Goal: Task Accomplishment & Management: Manage account settings

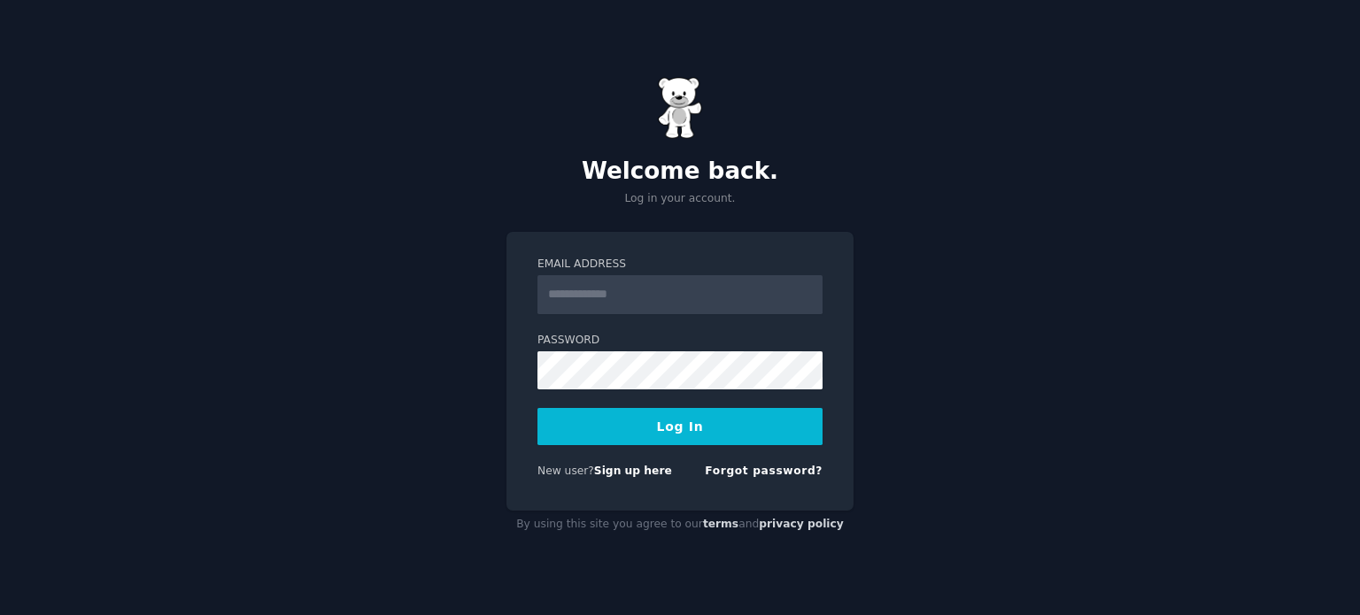
click at [652, 302] on input "Email Address" at bounding box center [679, 294] width 285 height 39
type input "**********"
click at [685, 419] on button "Log In" at bounding box center [679, 426] width 285 height 37
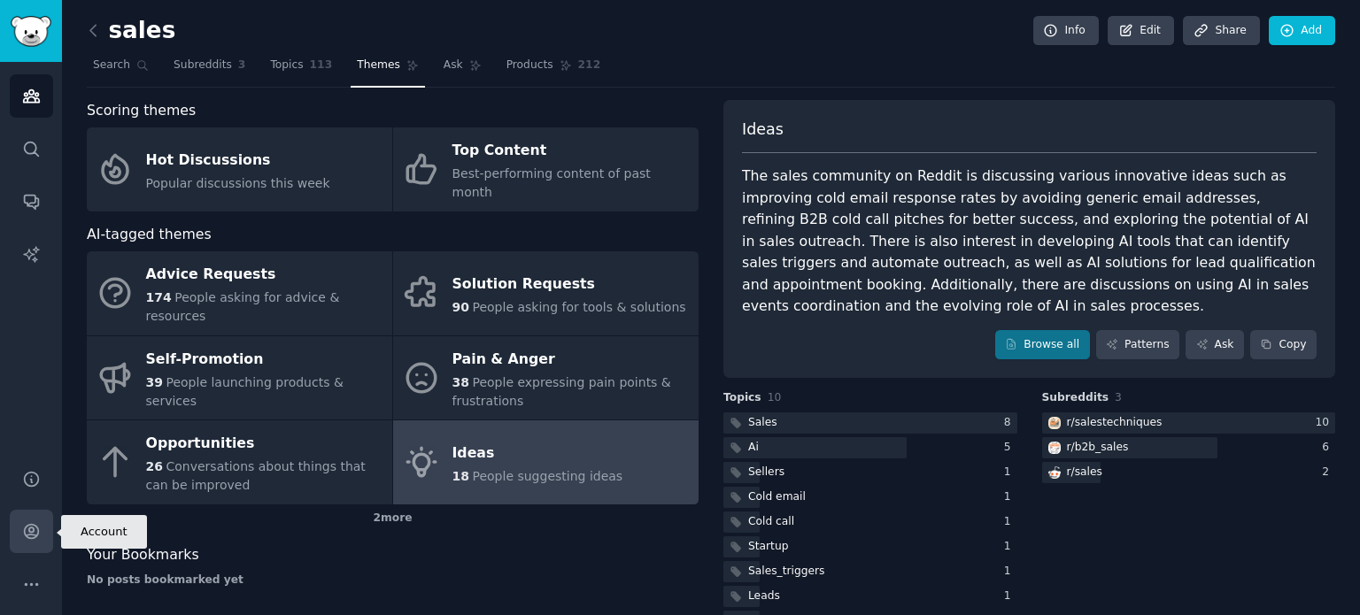
click at [32, 533] on icon "Sidebar" at bounding box center [31, 532] width 14 height 14
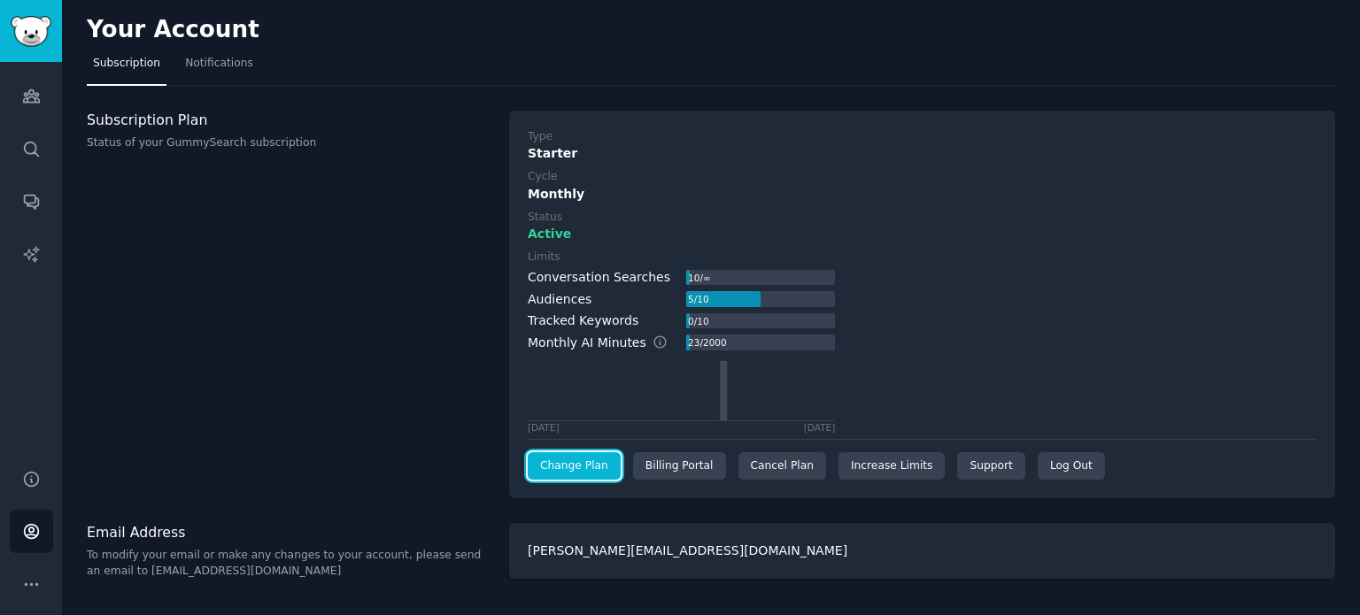
click at [565, 463] on link "Change Plan" at bounding box center [574, 466] width 93 height 28
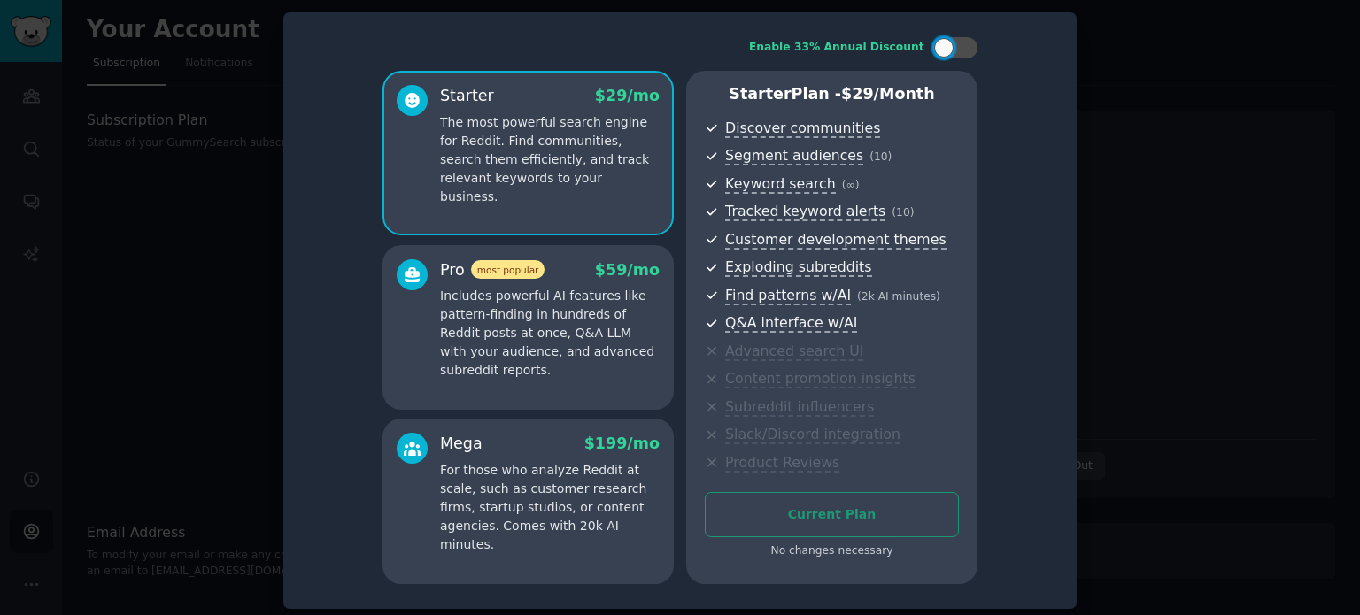
click at [185, 336] on div at bounding box center [680, 307] width 1360 height 615
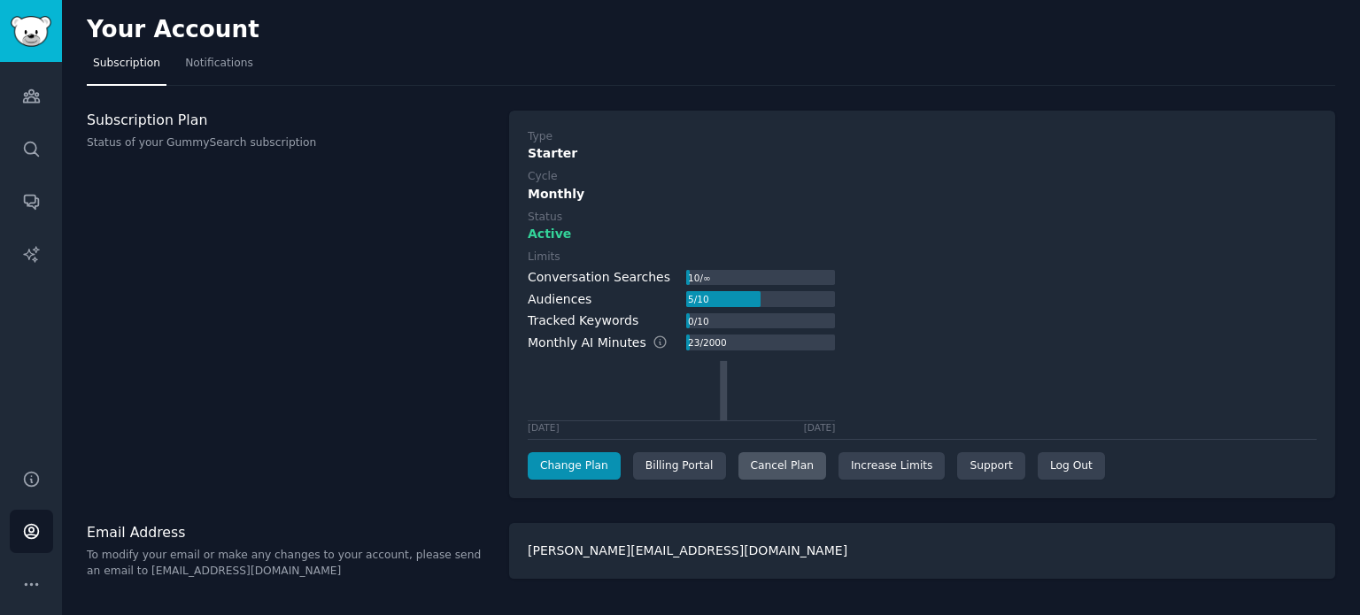
click at [783, 460] on div "Cancel Plan" at bounding box center [782, 466] width 88 height 28
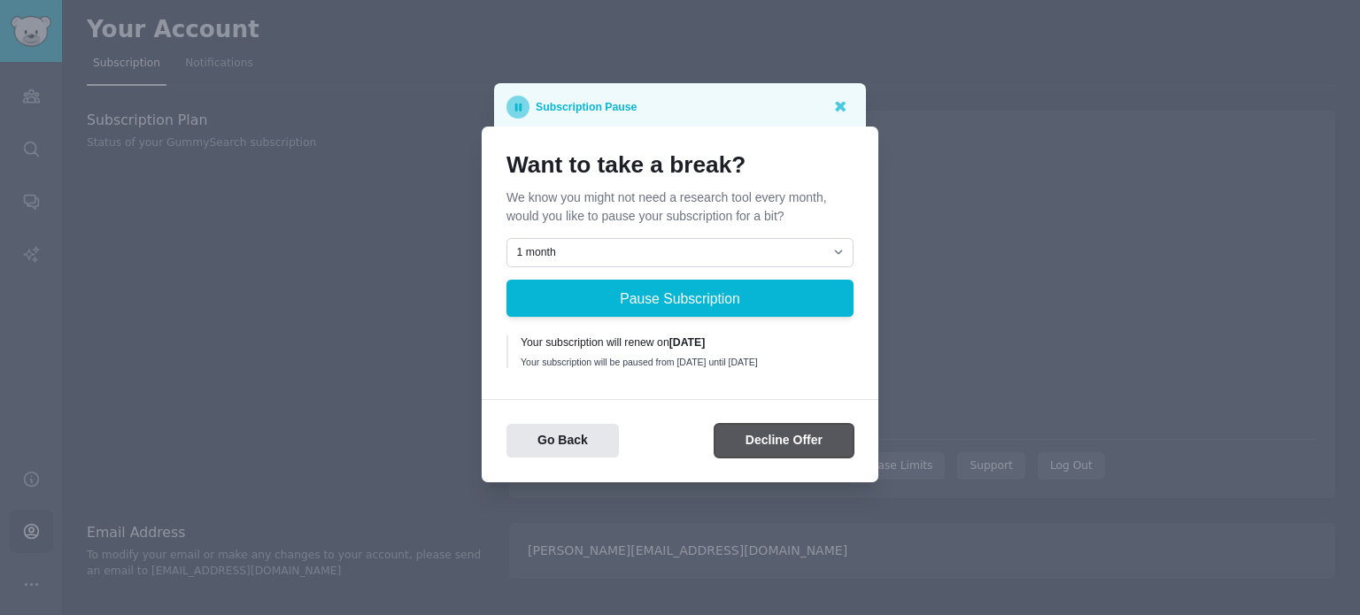
click at [759, 455] on button "Decline Offer" at bounding box center [783, 441] width 139 height 35
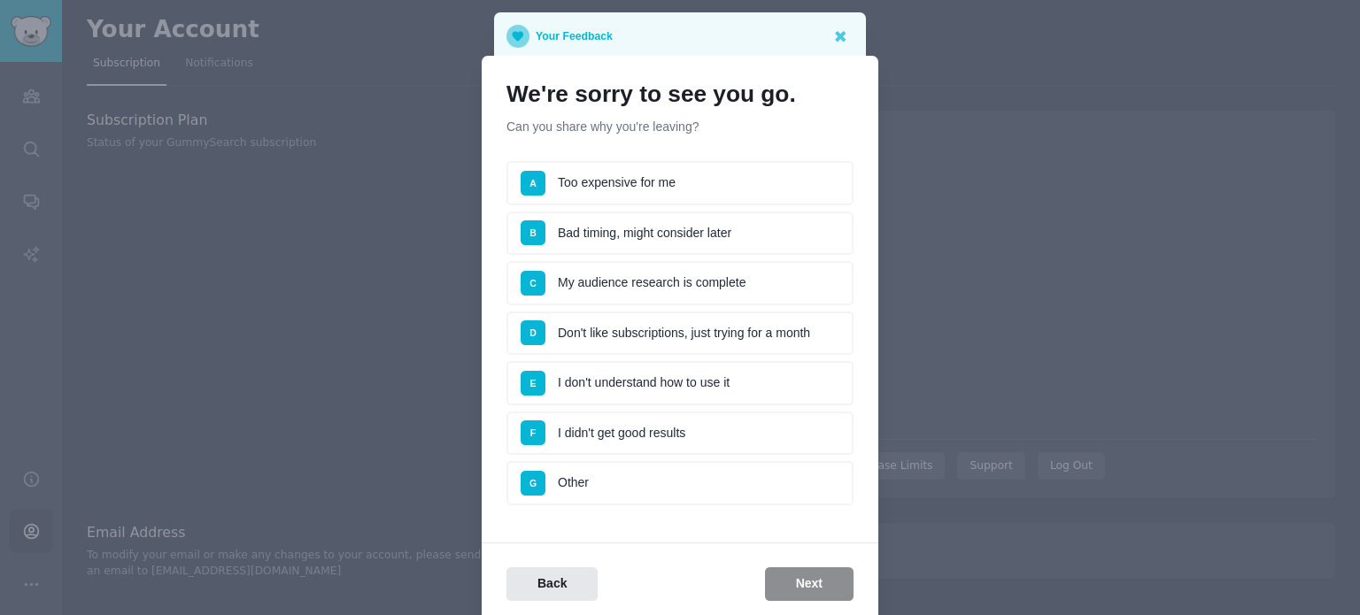
click at [598, 342] on li "D Don't like subscriptions, just trying for a month" at bounding box center [679, 334] width 347 height 44
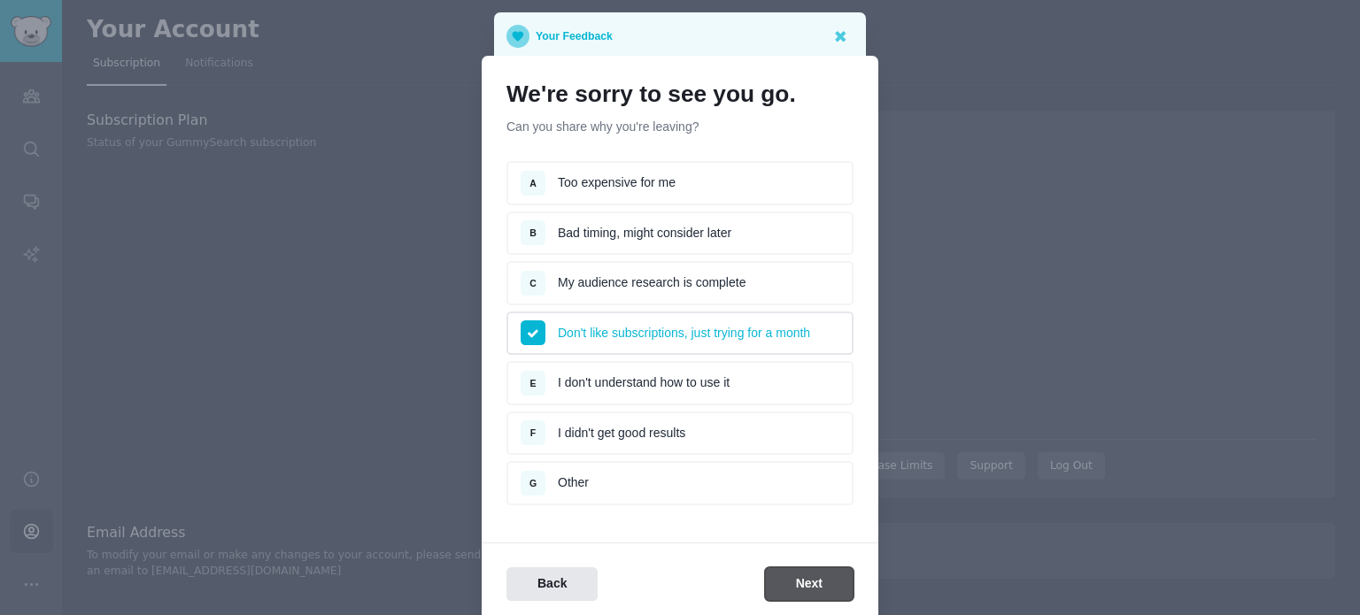
click at [785, 578] on button "Next" at bounding box center [809, 584] width 89 height 35
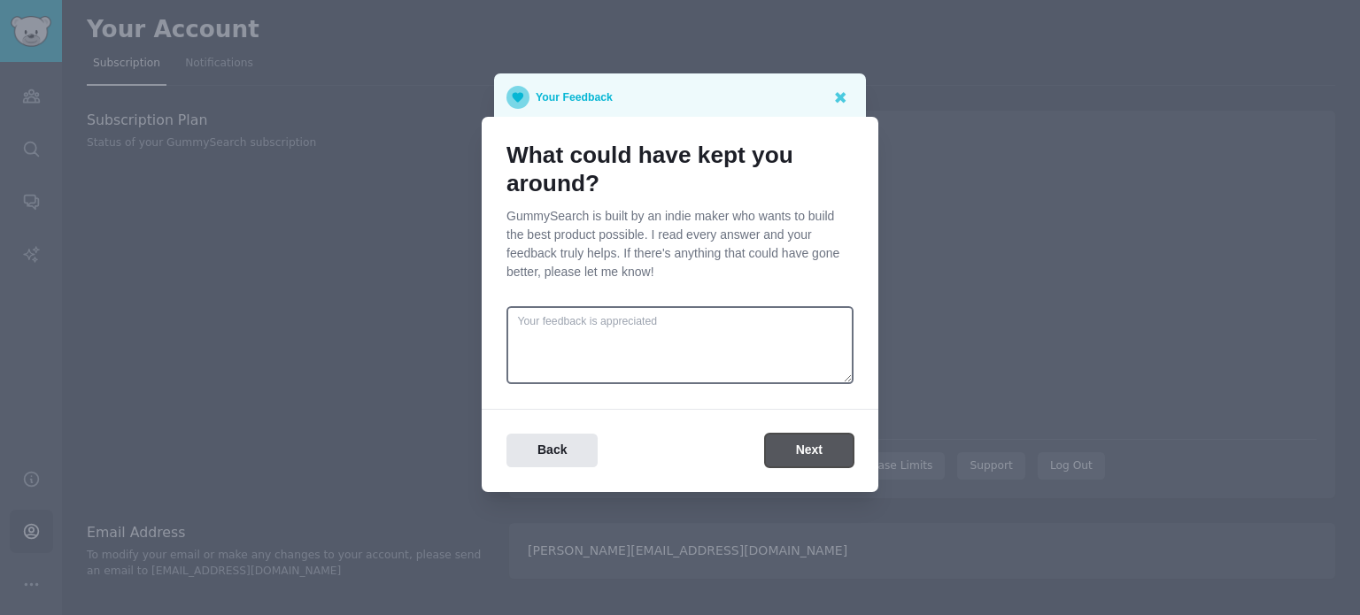
click at [829, 448] on button "Next" at bounding box center [809, 451] width 89 height 35
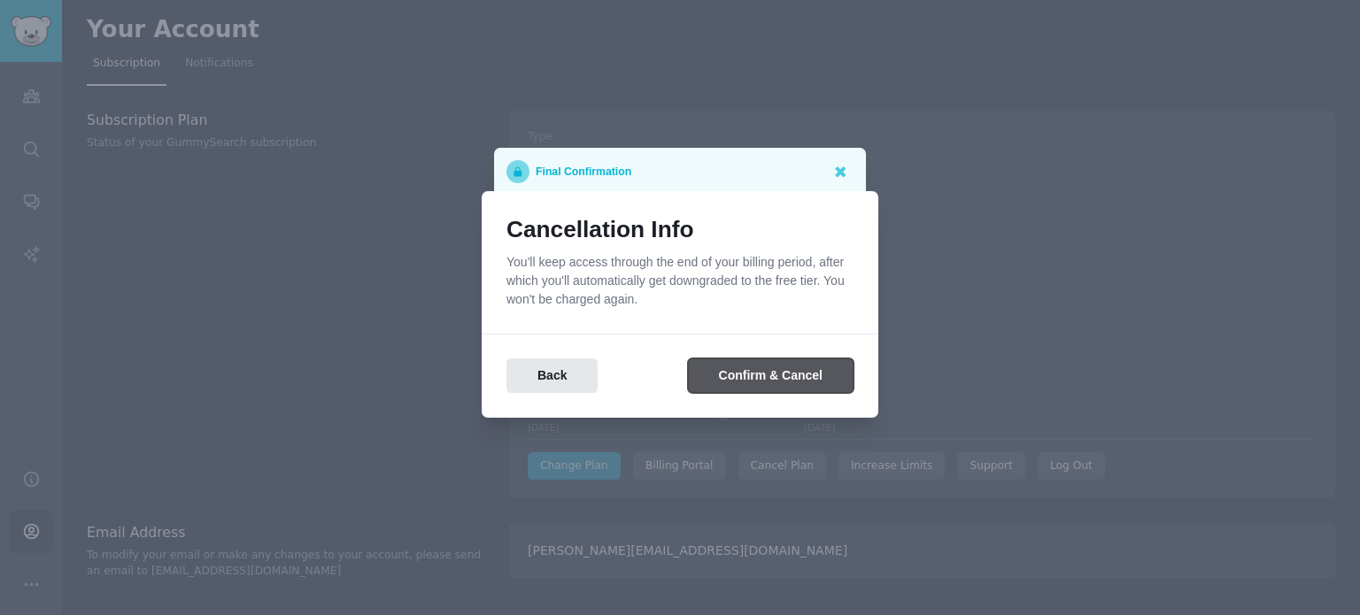
click at [737, 382] on button "Confirm & Cancel" at bounding box center [771, 376] width 166 height 35
